Goal: Register for event/course

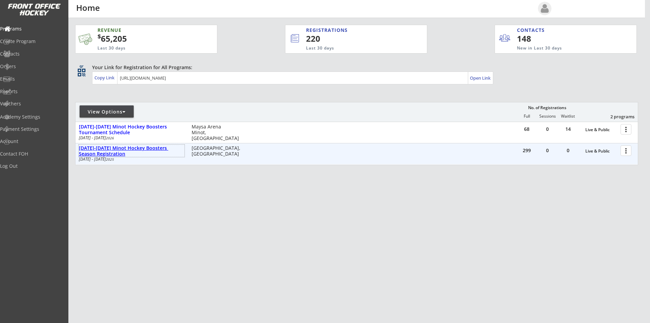
click at [157, 150] on div "[DATE]-[DATE] Minot Hockey Boosters Season Registration" at bounding box center [132, 151] width 106 height 12
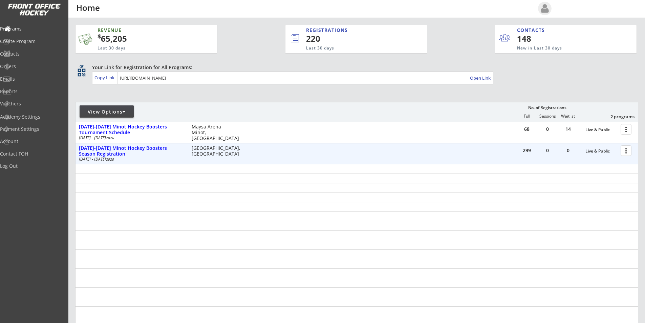
click at [627, 150] on div at bounding box center [628, 150] width 12 height 12
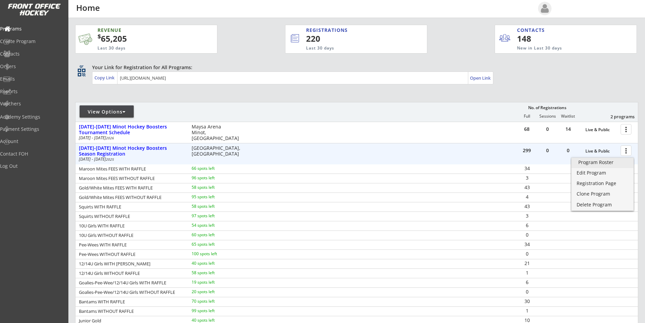
click at [607, 164] on div "Program Roster" at bounding box center [603, 162] width 48 height 5
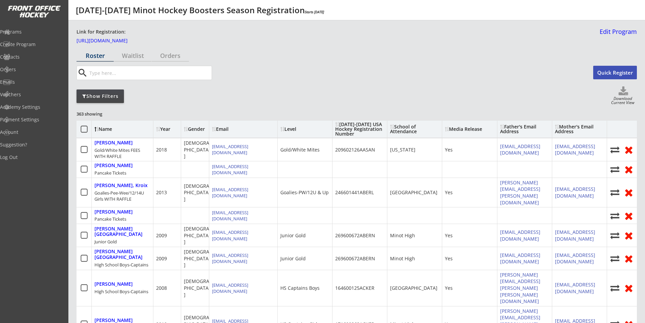
click at [132, 75] on input "input" at bounding box center [150, 73] width 124 height 14
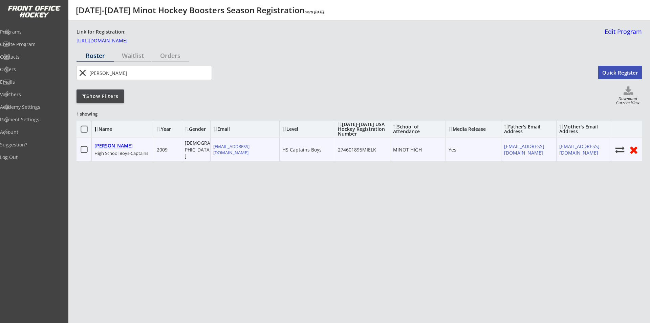
type input "[PERSON_NAME]"
click at [117, 143] on div "[PERSON_NAME]" at bounding box center [114, 146] width 38 height 6
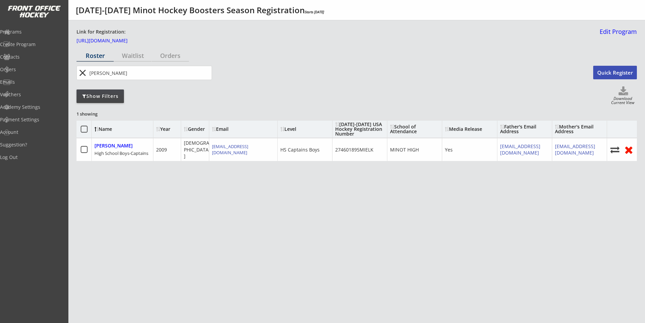
select select ""HS Captains Boys""
select select ""Goalie Cut""
select select ""Yes""
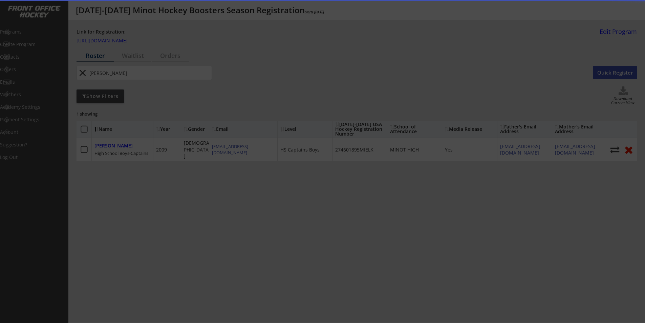
type input "274601895MIELK"
type input "MINOT HIGH"
type input "[EMAIL_ADDRESS][DOMAIN_NAME]"
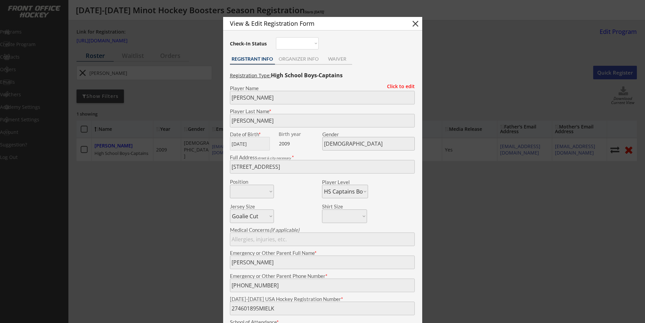
click at [415, 24] on button "close" at bounding box center [416, 24] width 10 height 10
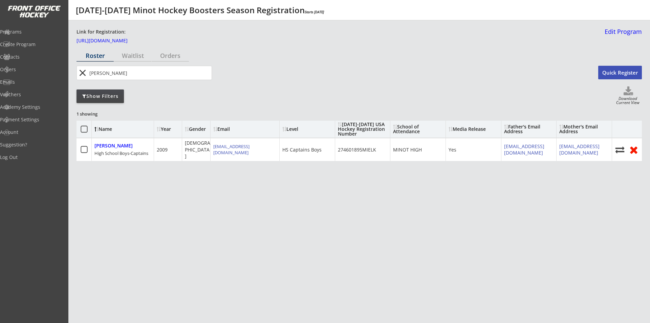
click at [620, 73] on button "Quick Register" at bounding box center [621, 73] width 44 height 14
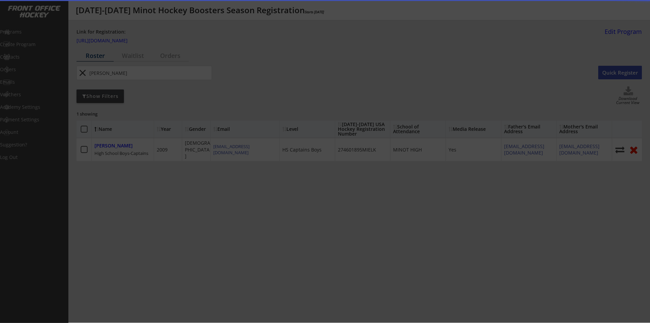
select select ""PLACEHOLDER_1427118222253""
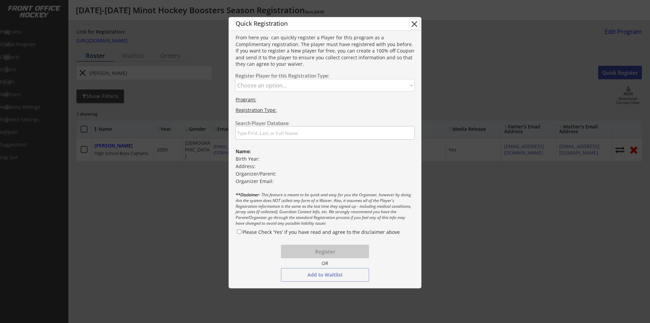
click at [415, 24] on button "close" at bounding box center [415, 24] width 10 height 10
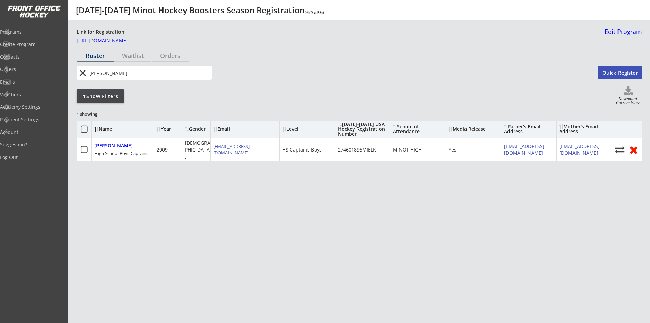
click at [83, 73] on button "close" at bounding box center [82, 72] width 11 height 11
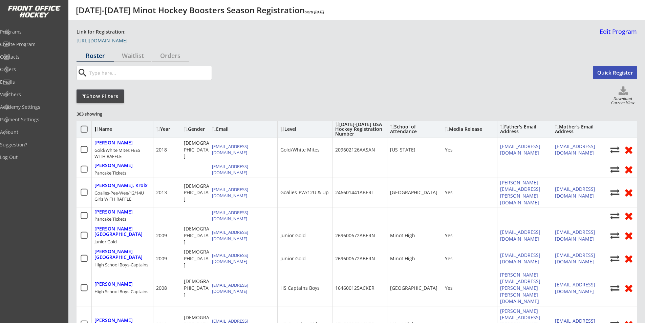
click at [144, 42] on link "[URL][DOMAIN_NAME]" at bounding box center [111, 41] width 68 height 7
click at [144, 41] on link "[URL][DOMAIN_NAME]" at bounding box center [111, 41] width 68 height 7
